Goal: Navigation & Orientation: Find specific page/section

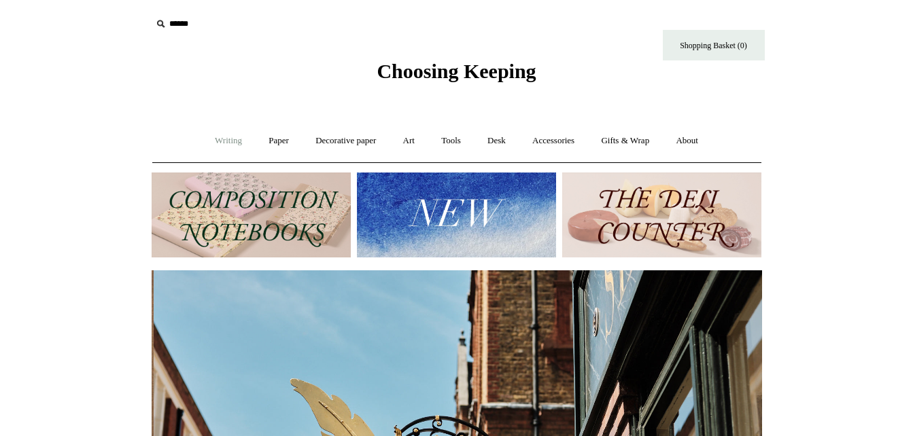
scroll to position [0, 610]
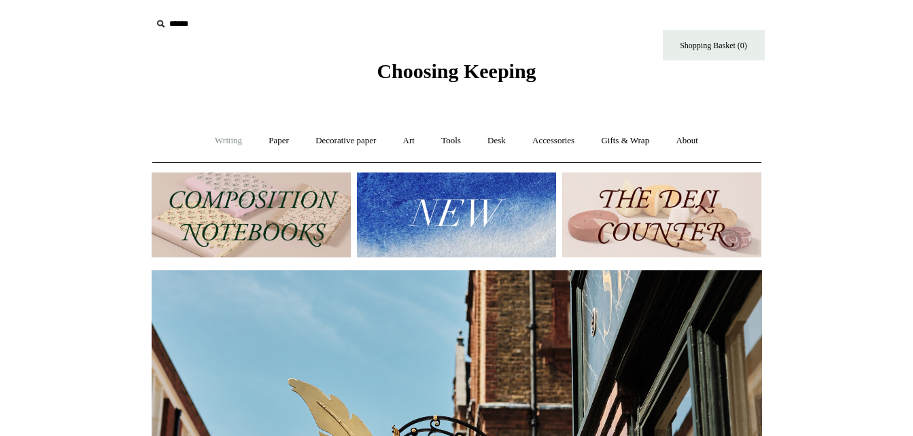
click at [214, 143] on link "Writing +" at bounding box center [229, 141] width 52 height 36
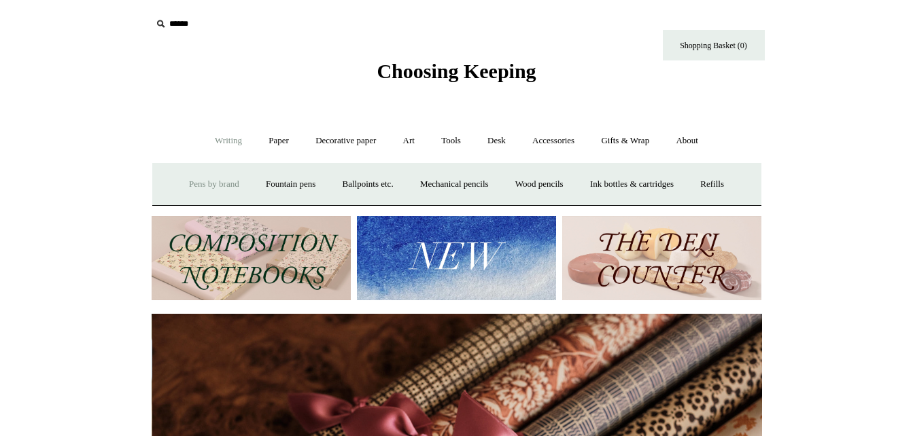
scroll to position [0, 1221]
click at [264, 184] on link "Fountain pens +" at bounding box center [291, 185] width 74 height 36
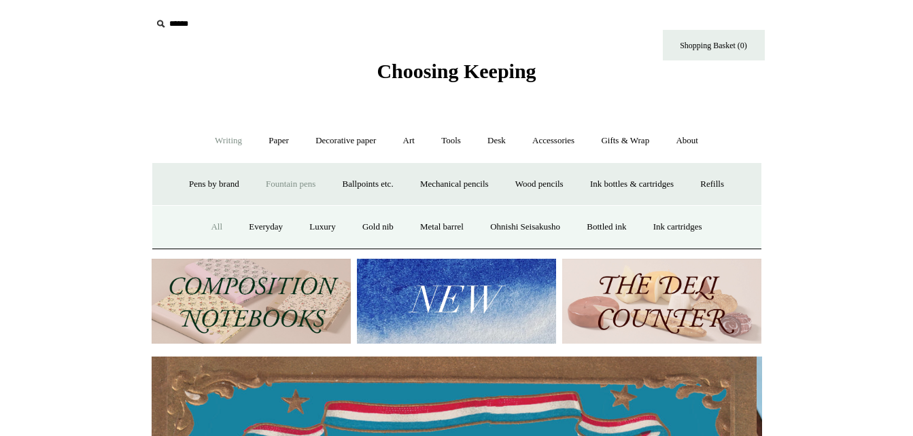
scroll to position [0, 0]
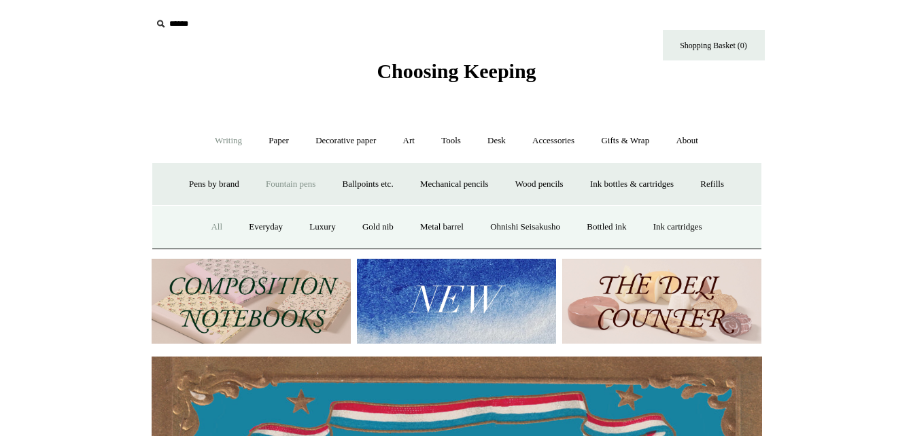
click at [218, 225] on link "All" at bounding box center [217, 227] width 36 height 36
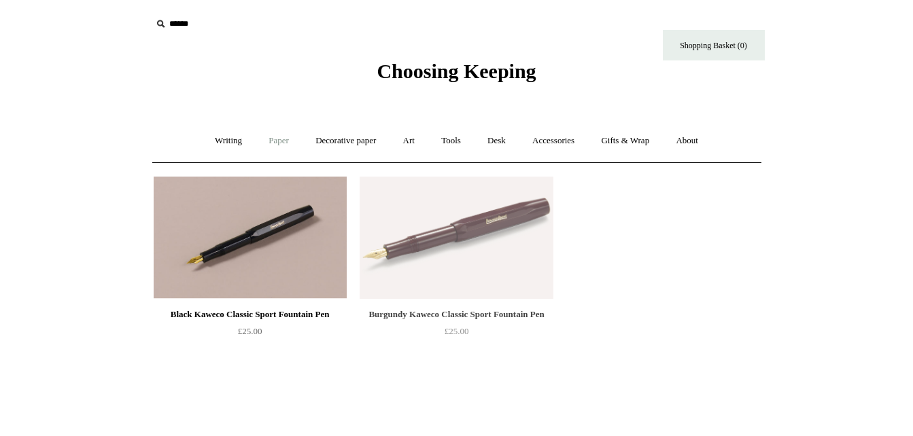
click at [264, 141] on link "Paper +" at bounding box center [278, 141] width 45 height 36
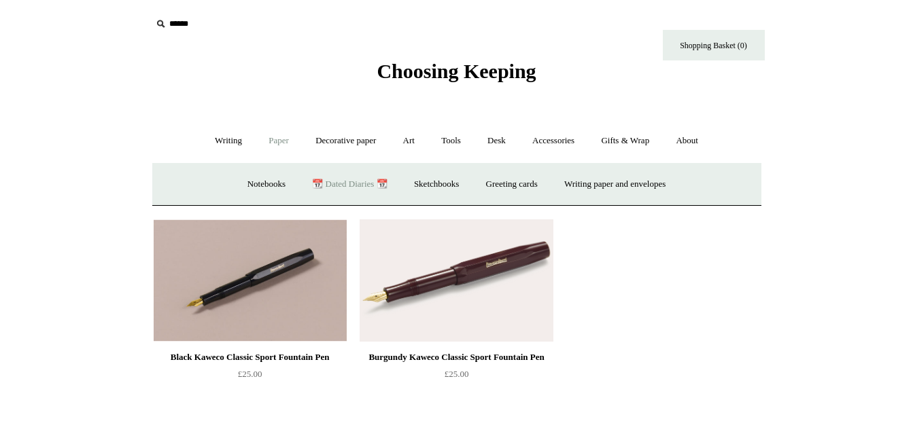
click at [345, 180] on link "📆 Dated Diaries 📆" at bounding box center [349, 185] width 99 height 36
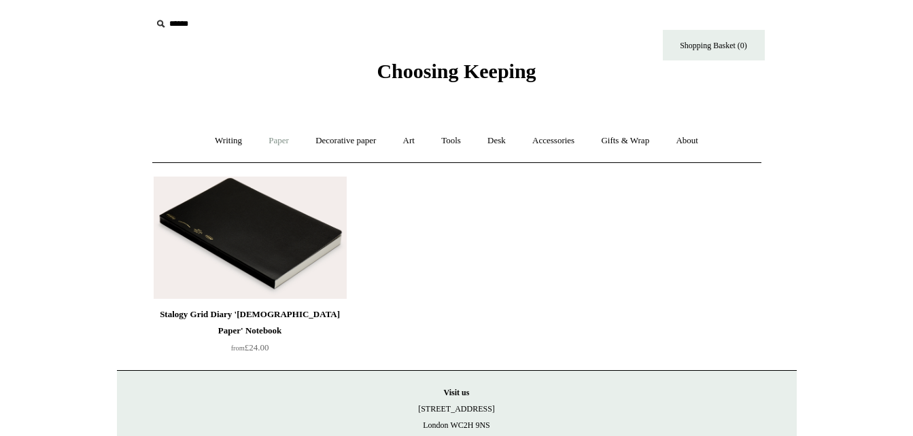
click at [277, 141] on link "Paper +" at bounding box center [278, 141] width 45 height 36
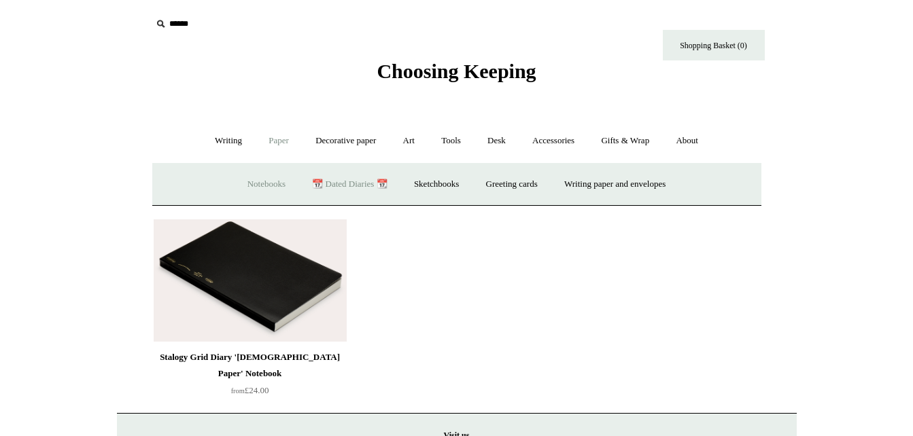
click at [263, 179] on link "Notebooks +" at bounding box center [266, 185] width 63 height 36
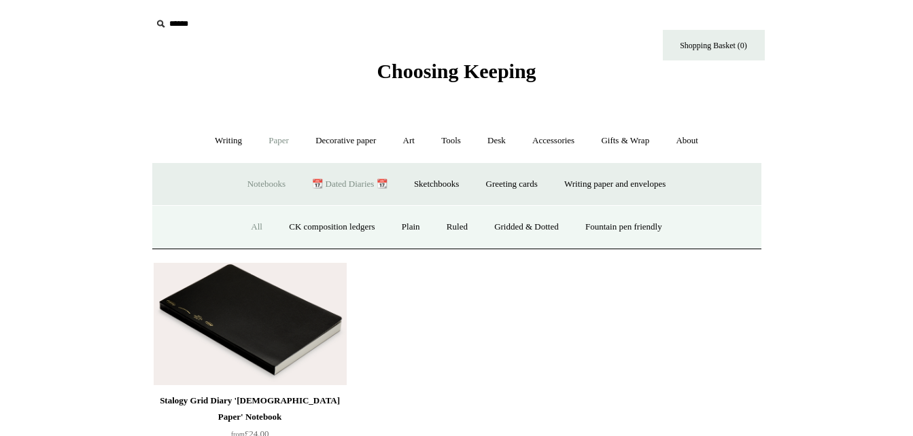
click at [248, 229] on link "All" at bounding box center [257, 227] width 36 height 36
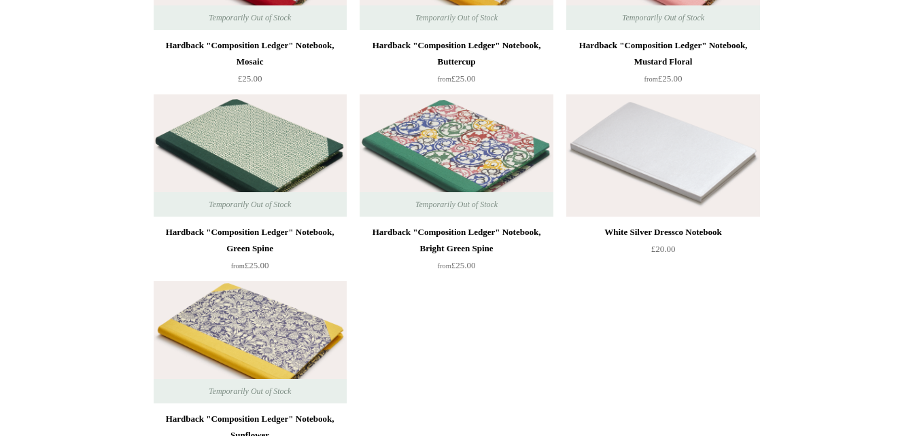
scroll to position [10055, 0]
